Goal: Task Accomplishment & Management: Use online tool/utility

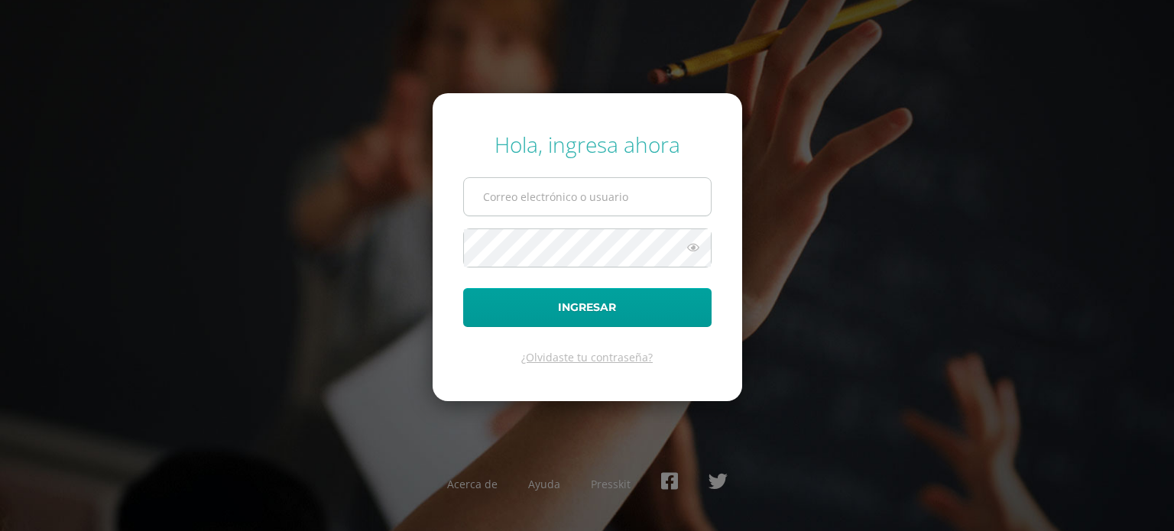
type input "victor.medina@liceoguatemala.edu.gt"
click at [541, 198] on input "victor.medina@liceoguatemala.edu.gt" at bounding box center [587, 196] width 247 height 37
drag, startPoint x: 694, startPoint y: 198, endPoint x: 214, endPoint y: 210, distance: 480.0
click at [214, 210] on div "Hola, ingresa ahora victor.medina@liceoguatemala.edu.gt Ingresar ¿Olvidaste tu …" at bounding box center [587, 265] width 986 height 295
type input "nanci.nunez@liceoguatemala.edu.gt"
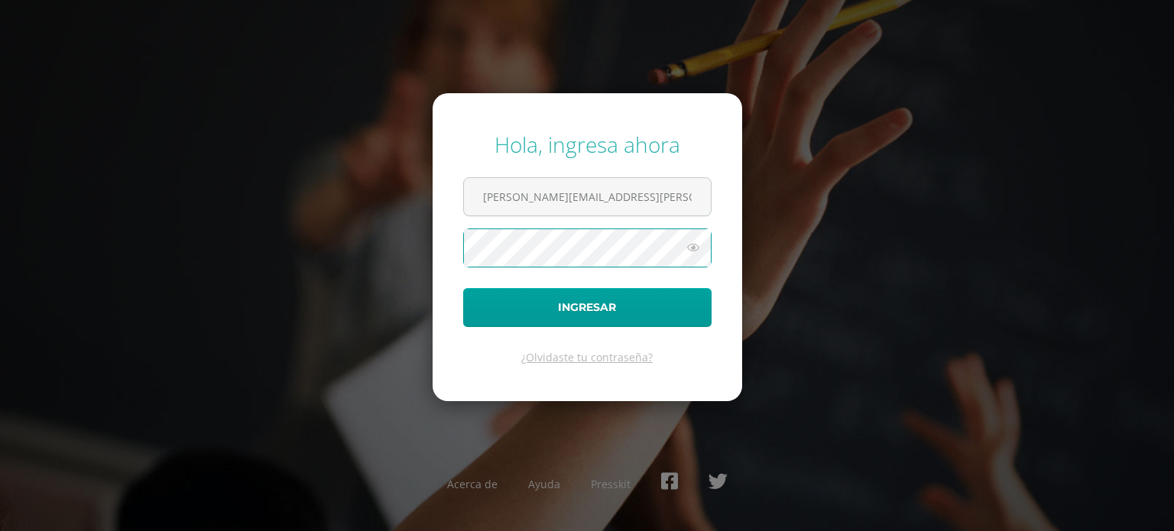
click at [379, 244] on div "Hola, ingresa ahora nanci.nunez@liceoguatemala.edu.gt Ingresar ¿Olvidaste tu co…" at bounding box center [587, 265] width 986 height 295
click at [463, 288] on button "Ingresar" at bounding box center [587, 307] width 248 height 39
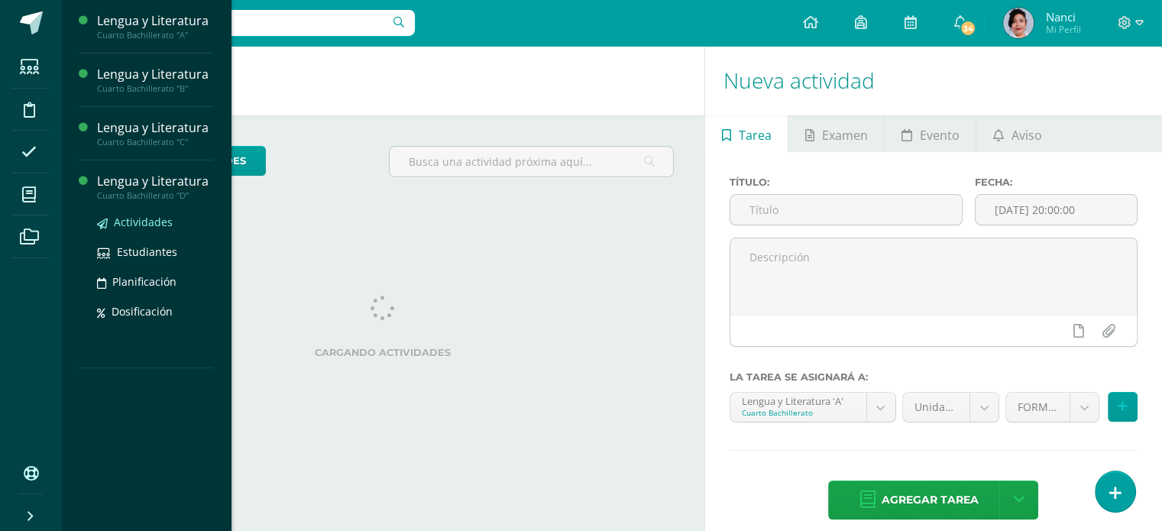
click at [156, 225] on span "Actividades" at bounding box center [143, 222] width 59 height 15
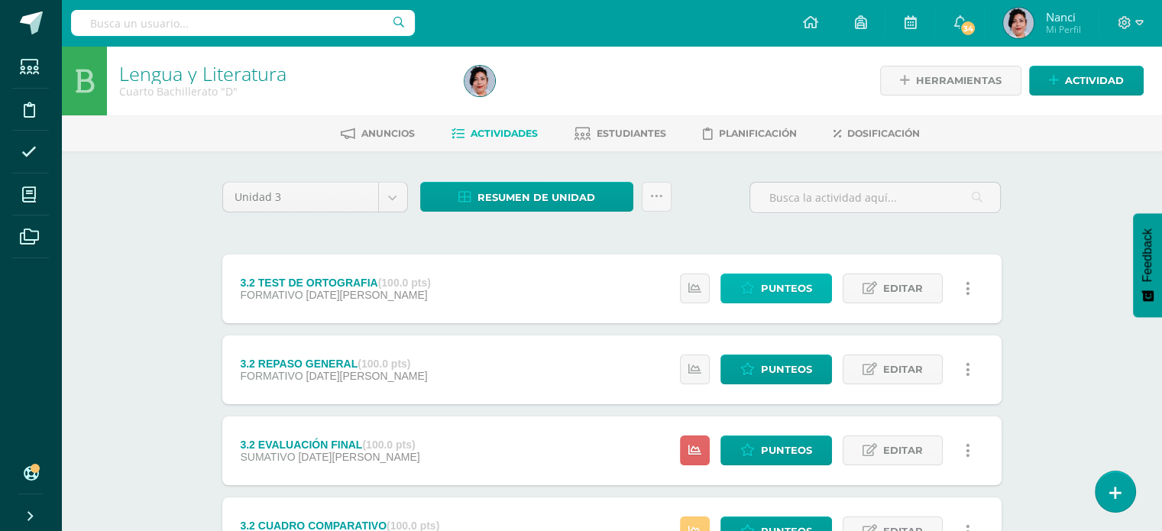
click at [772, 290] on span "Punteos" at bounding box center [786, 288] width 51 height 28
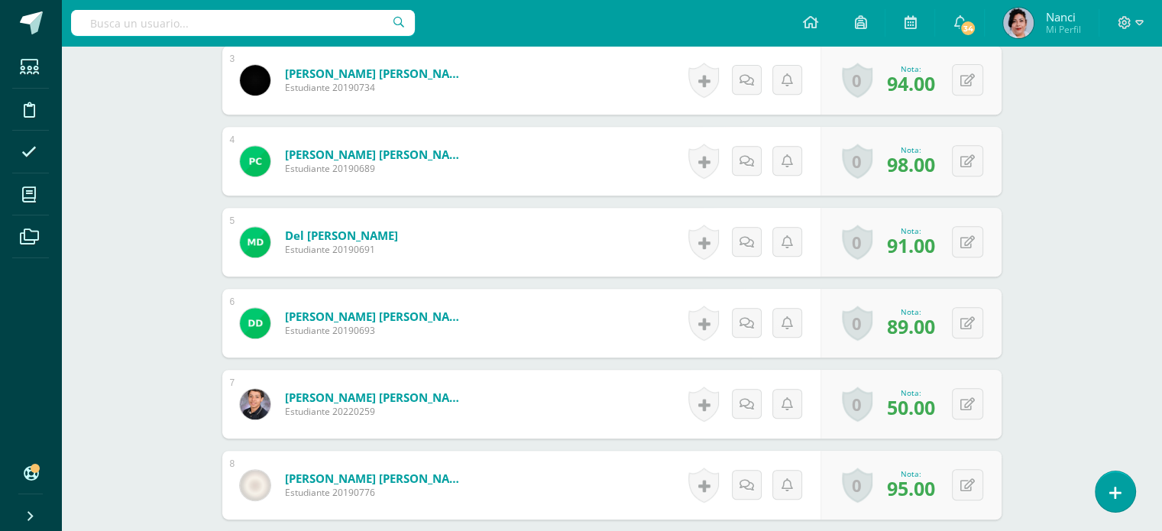
scroll to position [556, 0]
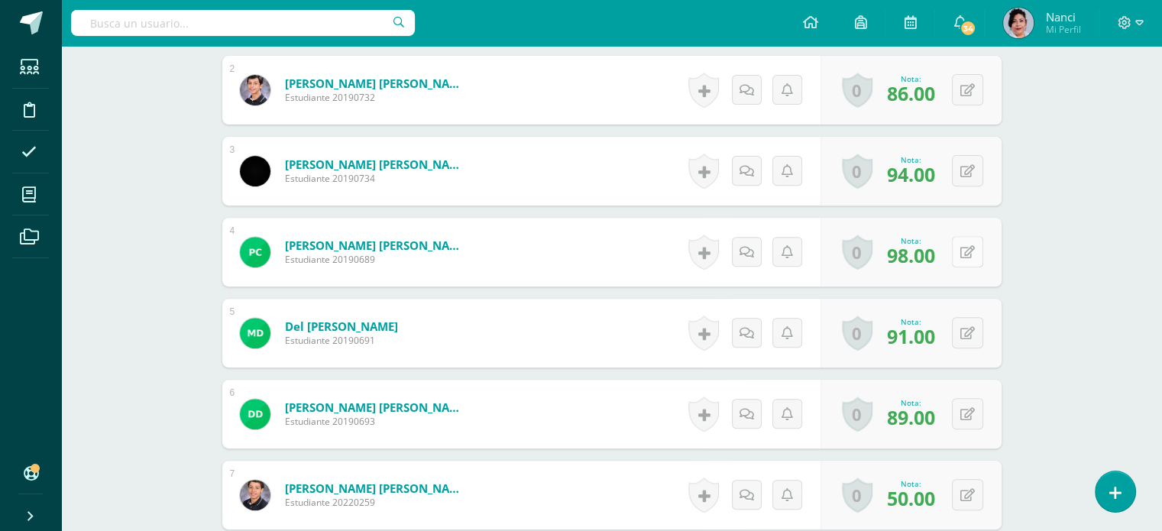
click at [969, 249] on button at bounding box center [967, 251] width 31 height 31
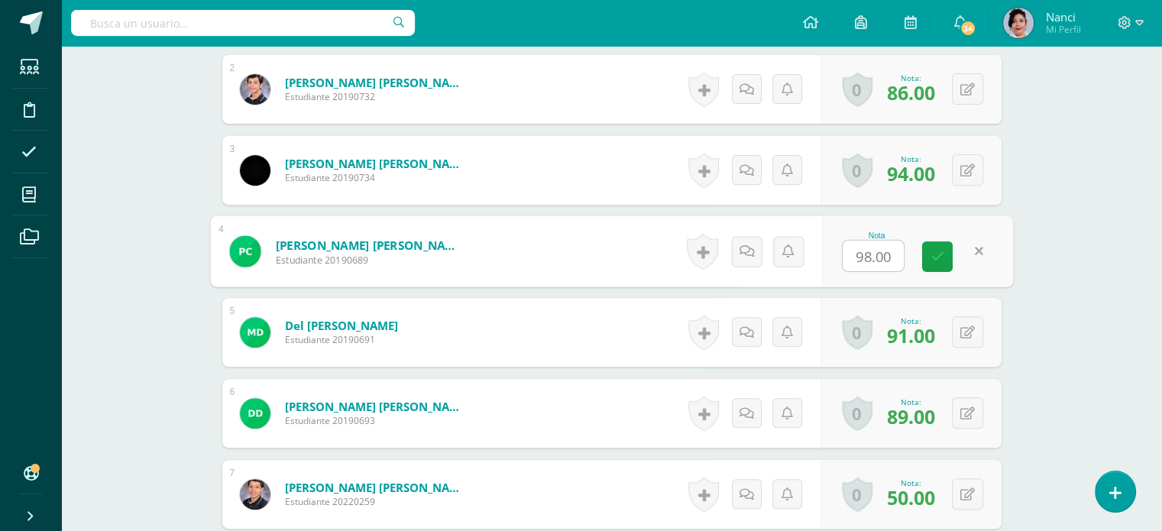
scroll to position [558, 0]
click at [865, 248] on input "98.00" at bounding box center [873, 255] width 61 height 31
click at [894, 253] on input "8.00" at bounding box center [873, 255] width 61 height 31
type input "8"
click at [943, 250] on link at bounding box center [937, 256] width 31 height 31
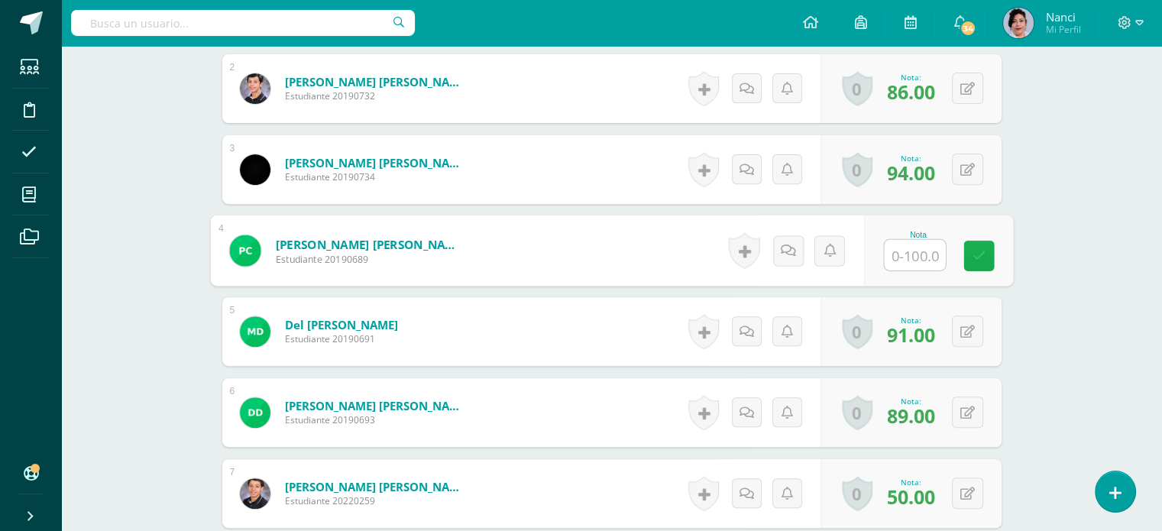
click at [983, 256] on icon at bounding box center [979, 255] width 14 height 13
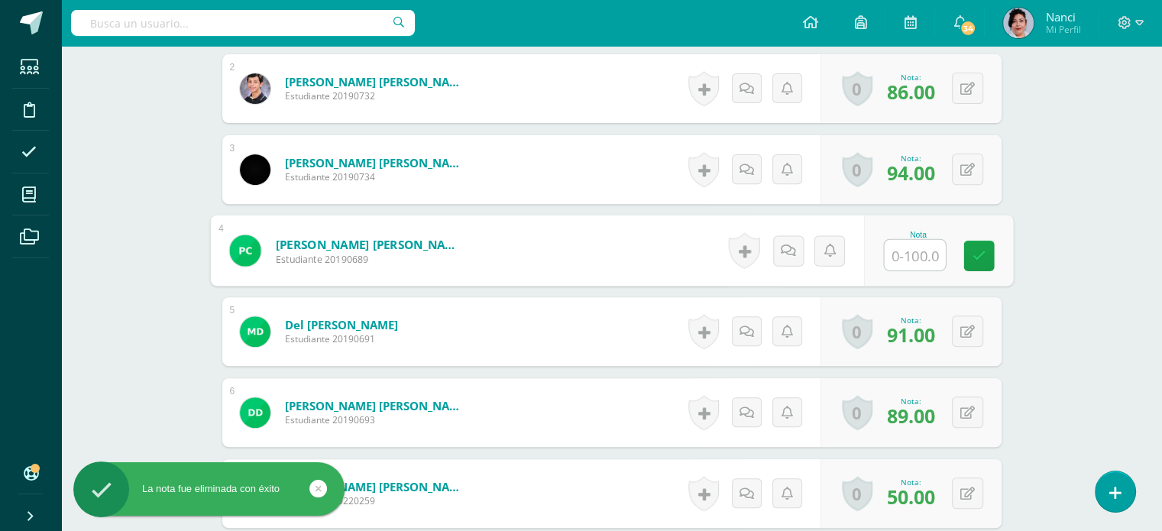
click at [939, 250] on input "text" at bounding box center [914, 255] width 61 height 31
click at [492, 253] on form "Coronado Ramirez, Pablo Estuardo Estudiante 20190689 Nota 0 Logros Logros obten…" at bounding box center [611, 250] width 803 height 71
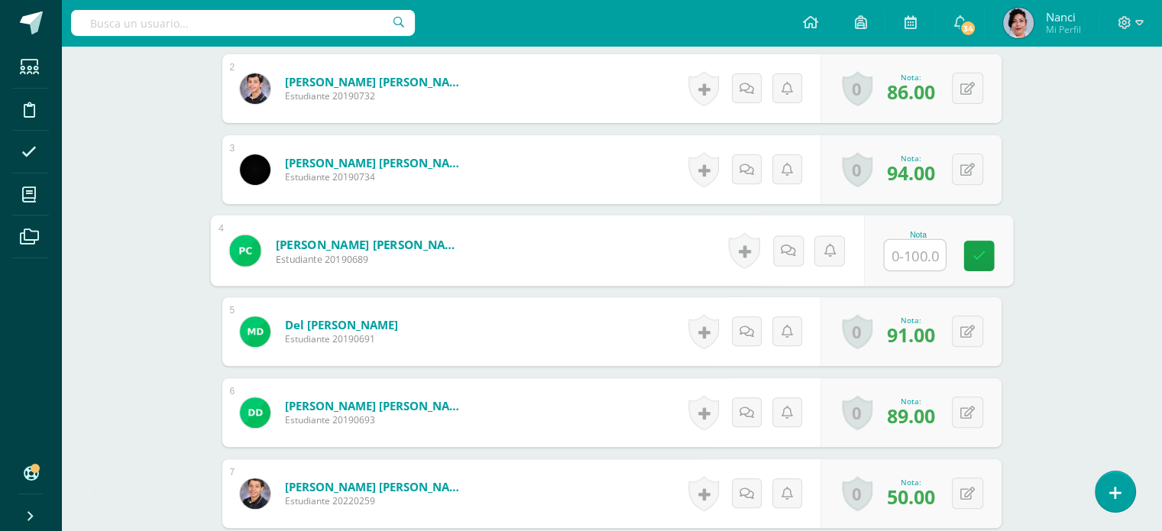
click at [908, 254] on input "text" at bounding box center [914, 255] width 61 height 31
type input "88"
click at [987, 257] on link at bounding box center [978, 256] width 31 height 31
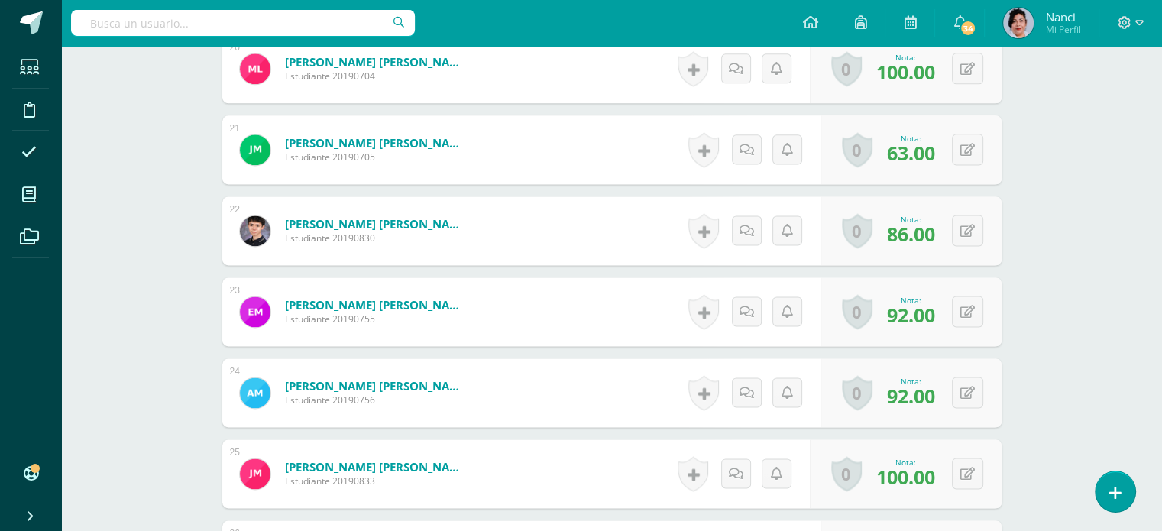
scroll to position [2009, 0]
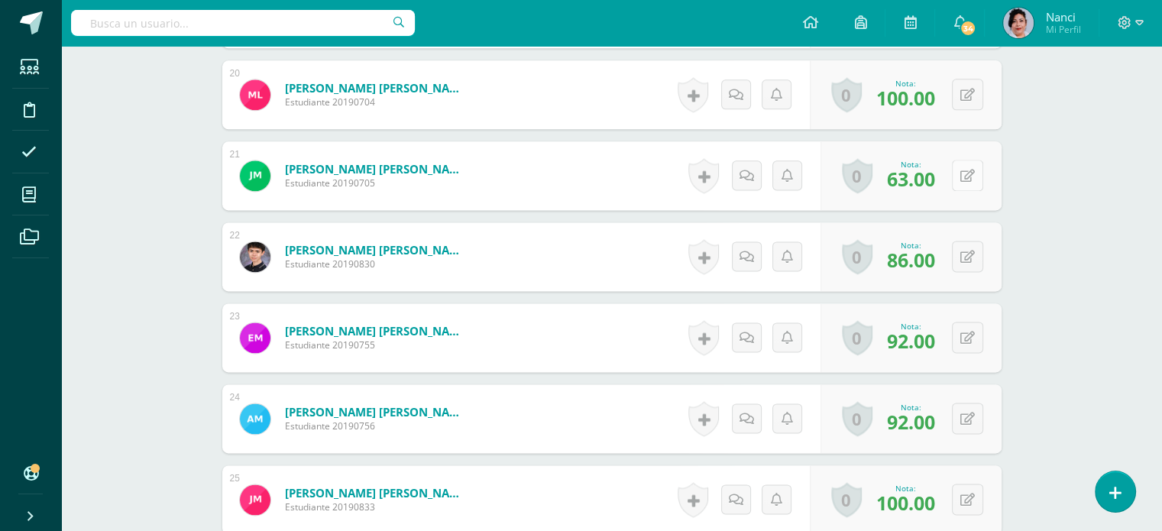
click at [960, 173] on div "0 Logros Logros obtenidos Aún no hay logros agregados Nota: 63.00" at bounding box center [911, 175] width 181 height 69
click at [984, 176] on icon at bounding box center [977, 175] width 15 height 13
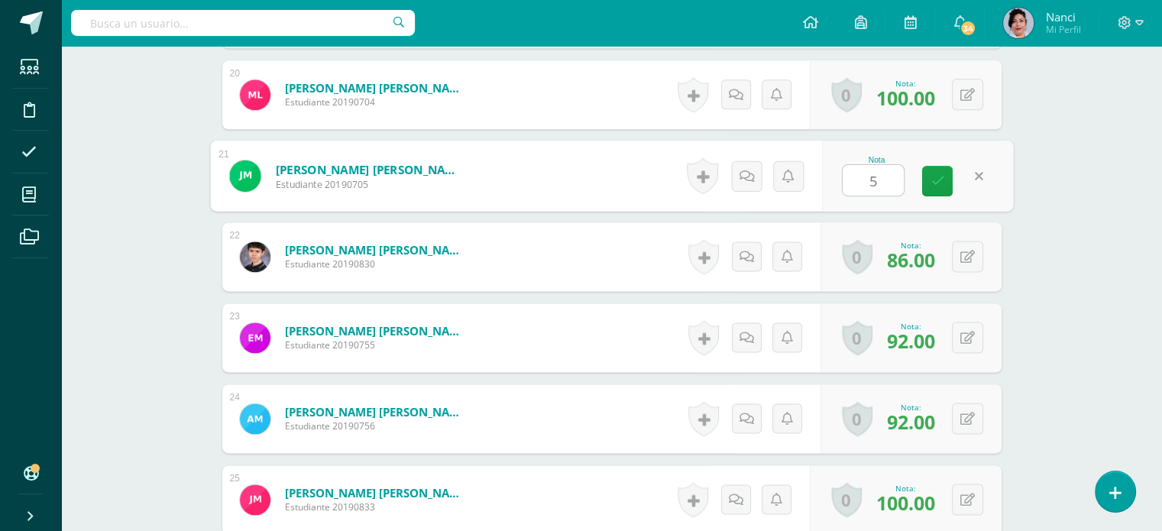
type input "53"
click at [938, 184] on icon at bounding box center [938, 180] width 14 height 13
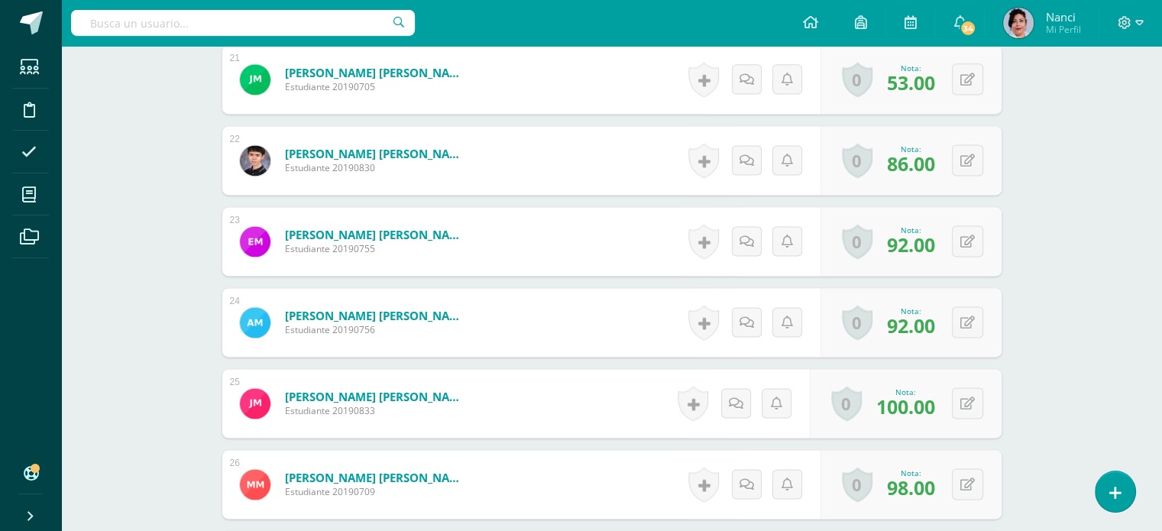
scroll to position [2162, 0]
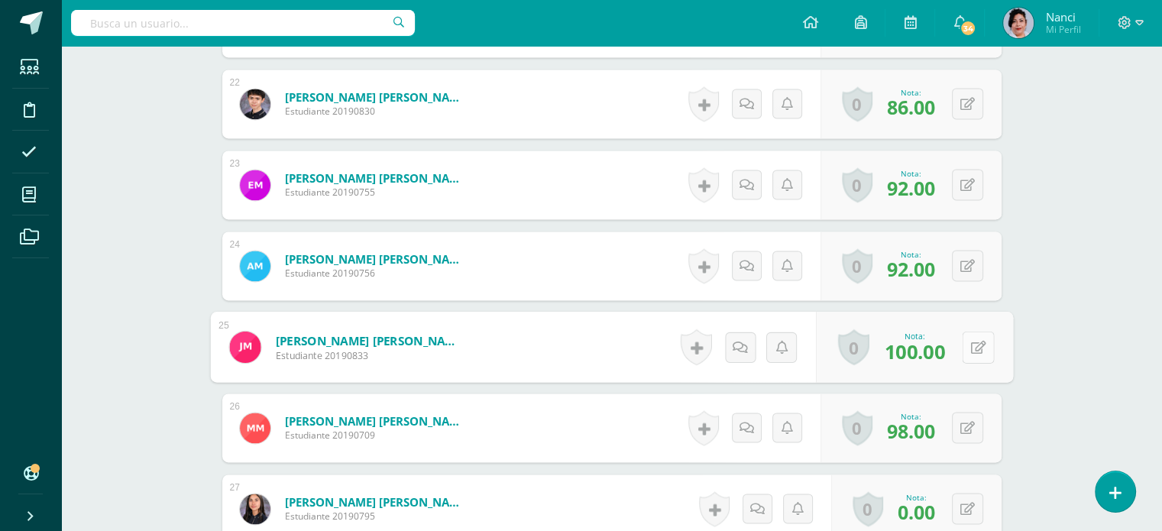
click at [960, 341] on div "0 Logros Logros obtenidos Aún no hay logros agregados Nota: 100.00" at bounding box center [914, 347] width 197 height 71
click at [979, 345] on icon at bounding box center [977, 346] width 15 height 13
type input "90"
click at [944, 351] on link at bounding box center [937, 352] width 31 height 31
click at [399, 296] on div "Méndez Ramirez, Angel David Estudiante 20190756" at bounding box center [354, 265] width 265 height 69
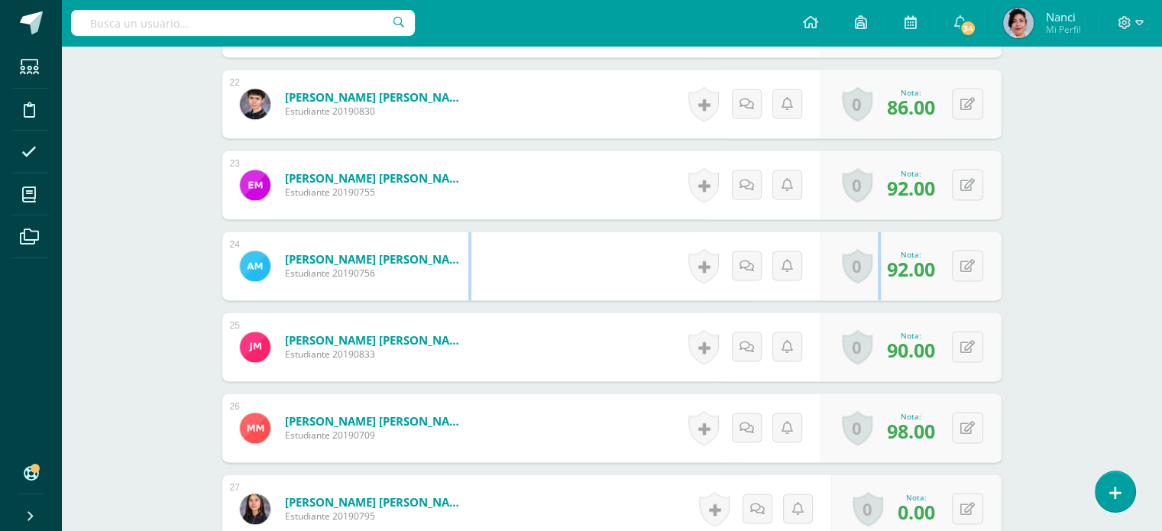
click at [399, 296] on div "Méndez Ramirez, Angel David Estudiante 20190756" at bounding box center [354, 265] width 265 height 69
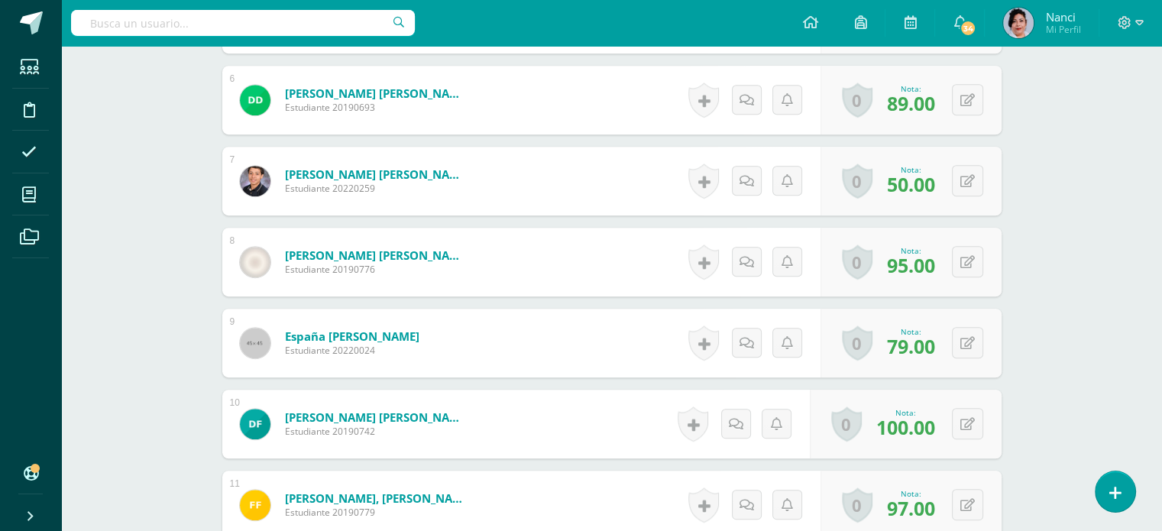
scroll to position [863, 0]
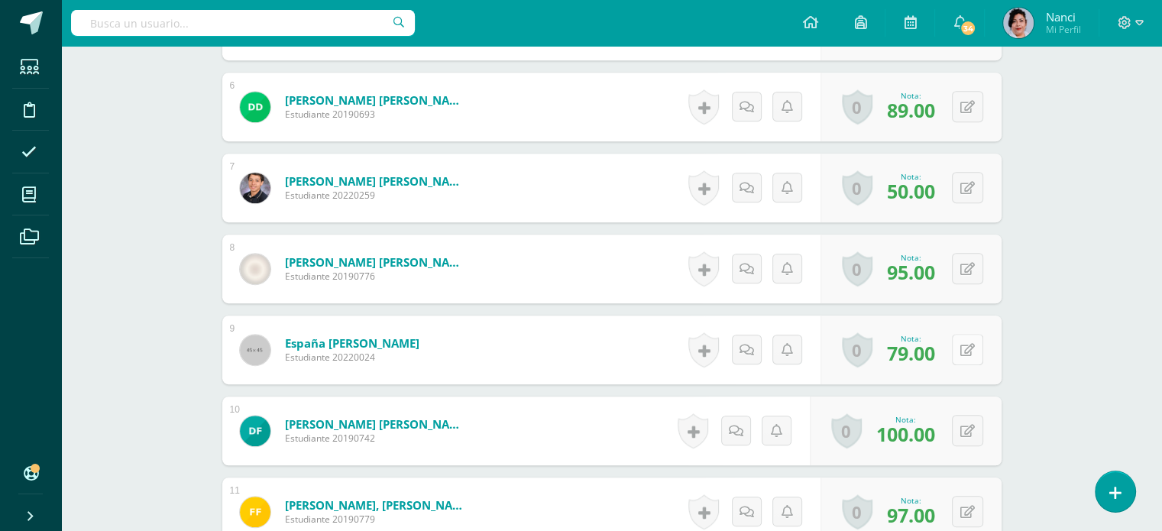
click at [960, 348] on div "0 Logros Logros obtenidos Aún no hay logros agregados Nota: 79.00" at bounding box center [911, 350] width 181 height 69
click at [1140, 20] on icon at bounding box center [1139, 23] width 8 height 14
click at [1115, 111] on link "Cerrar sesión" at bounding box center [1082, 103] width 121 height 22
